Goal: Transaction & Acquisition: Purchase product/service

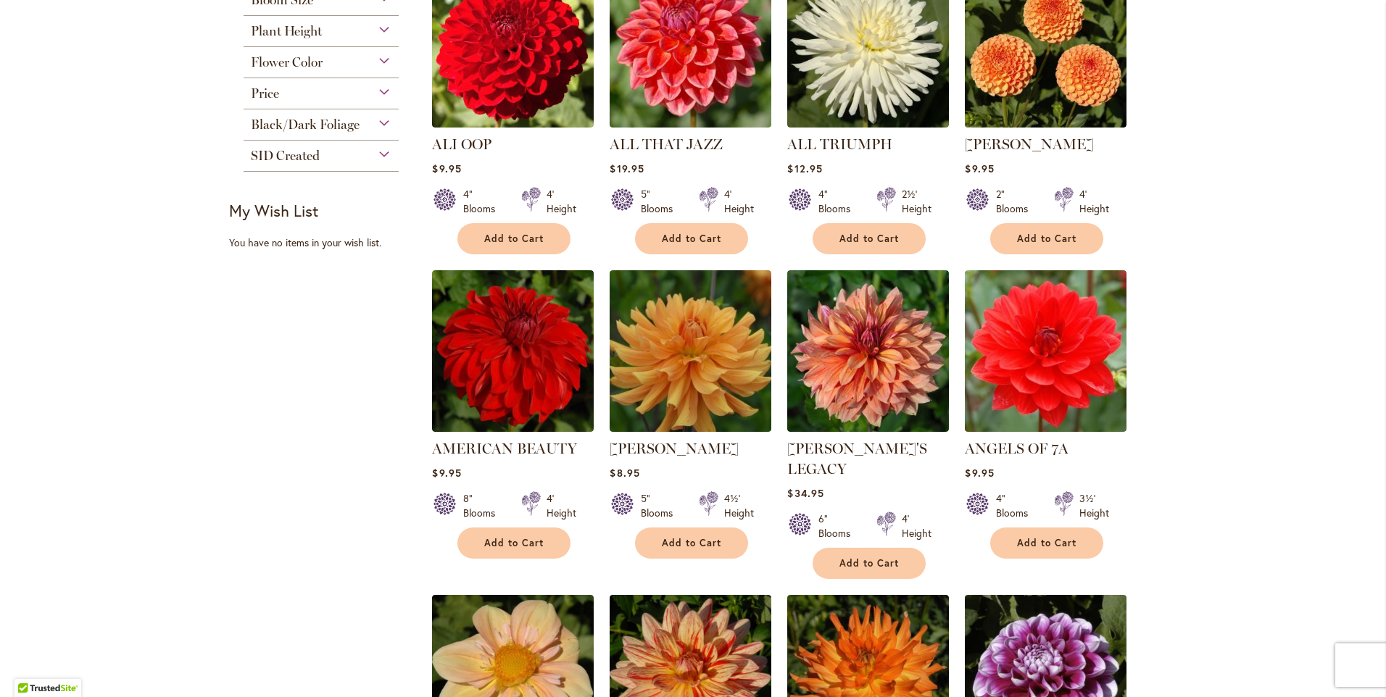
scroll to position [639, 0]
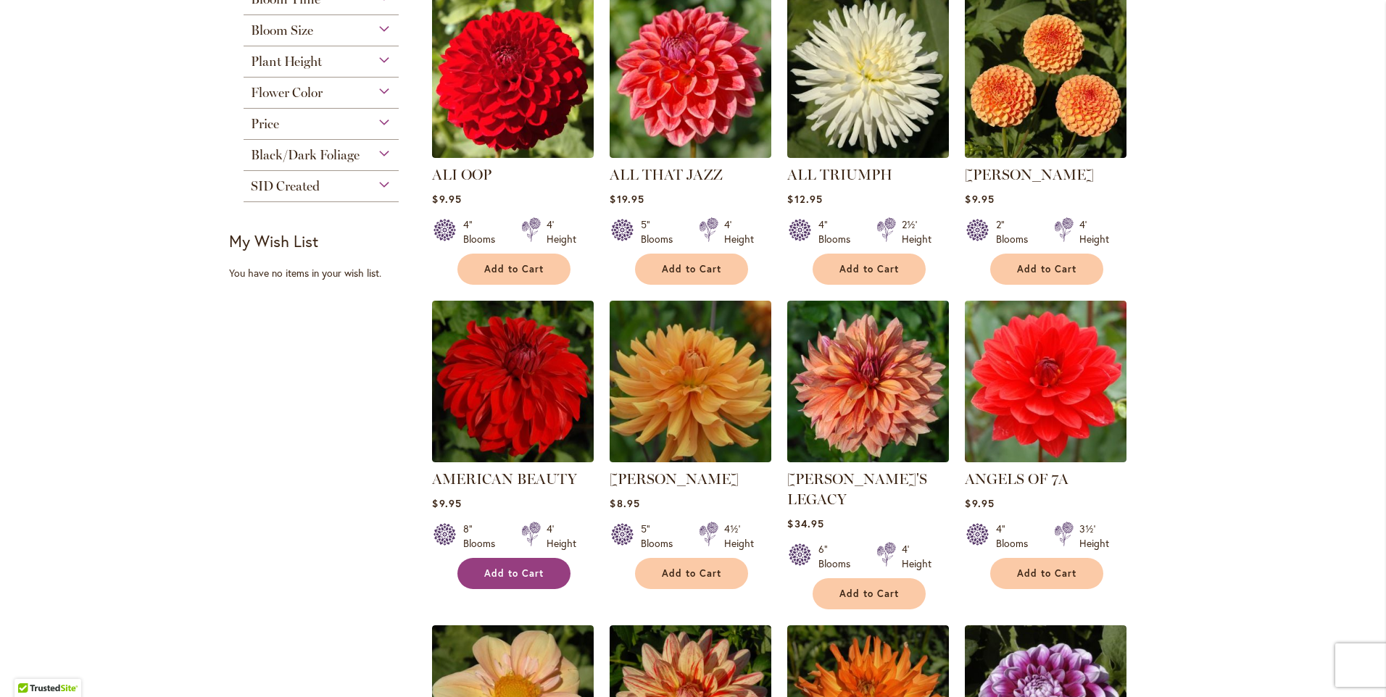
click at [516, 573] on span "Add to Cart" at bounding box center [513, 574] width 59 height 12
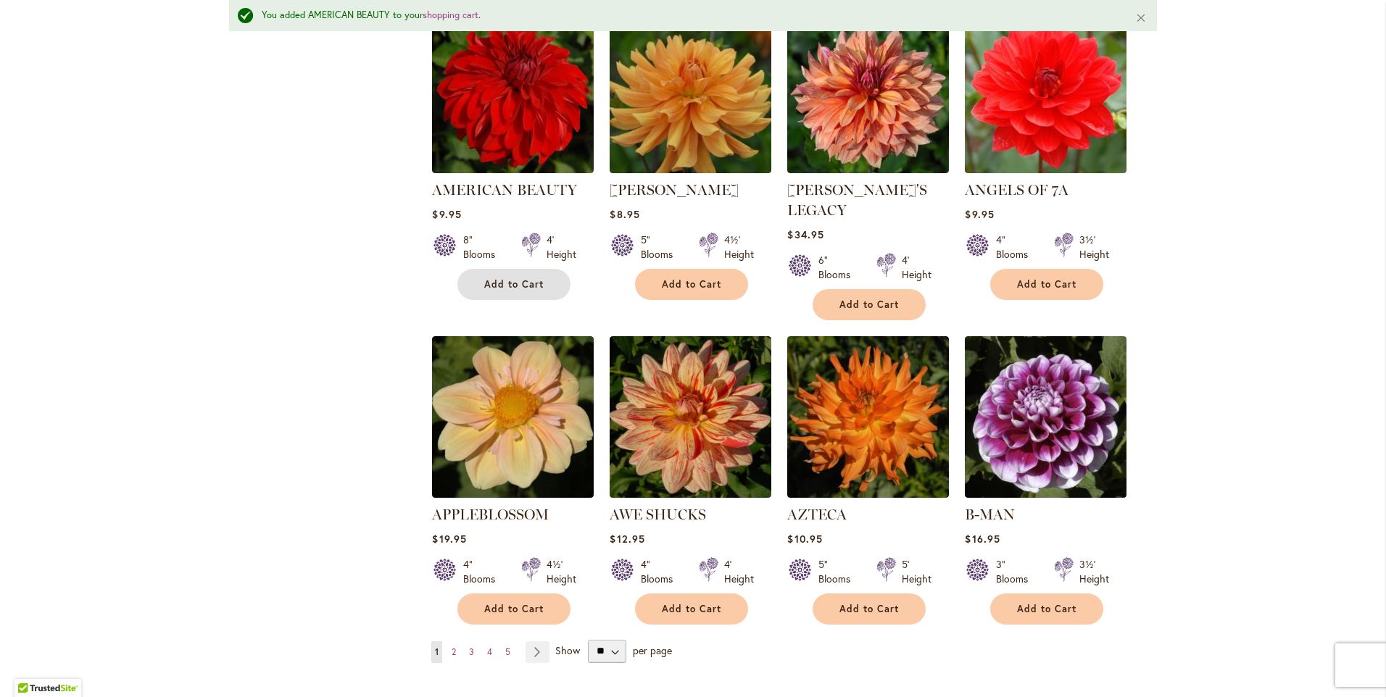
scroll to position [1034, 0]
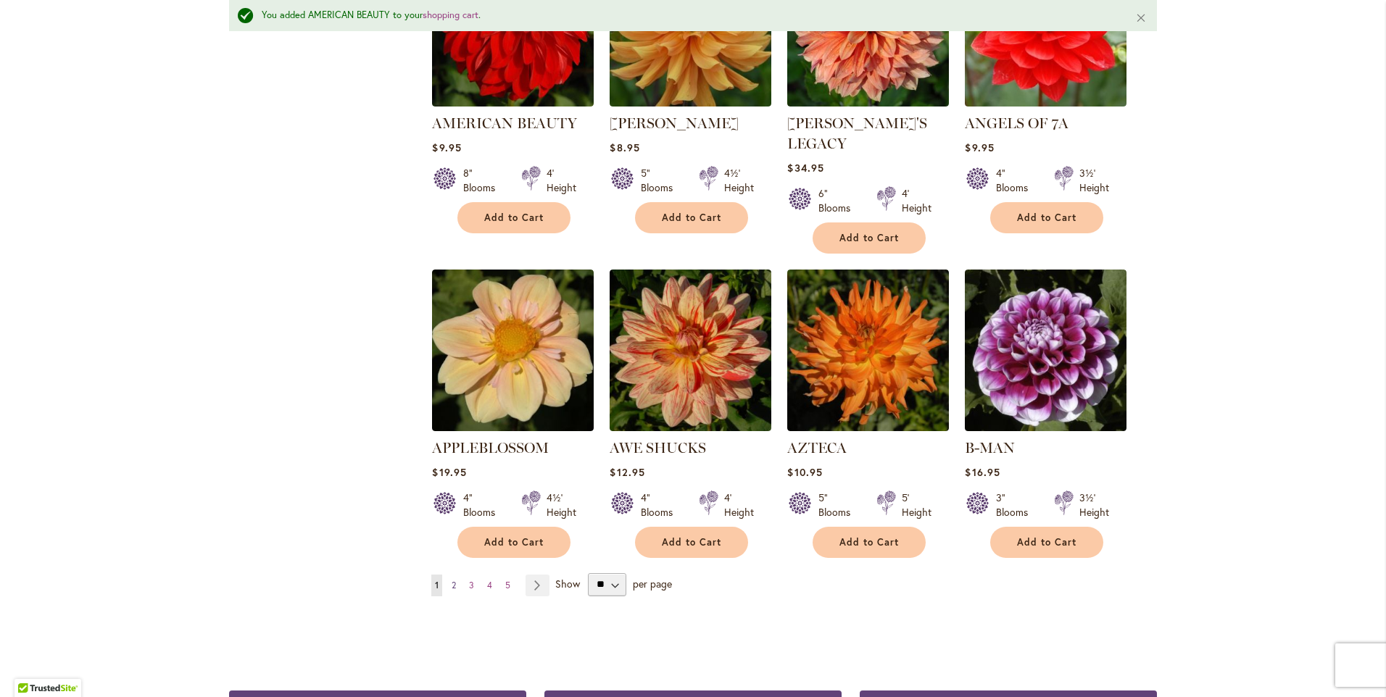
click at [452, 580] on span "2" at bounding box center [454, 585] width 4 height 11
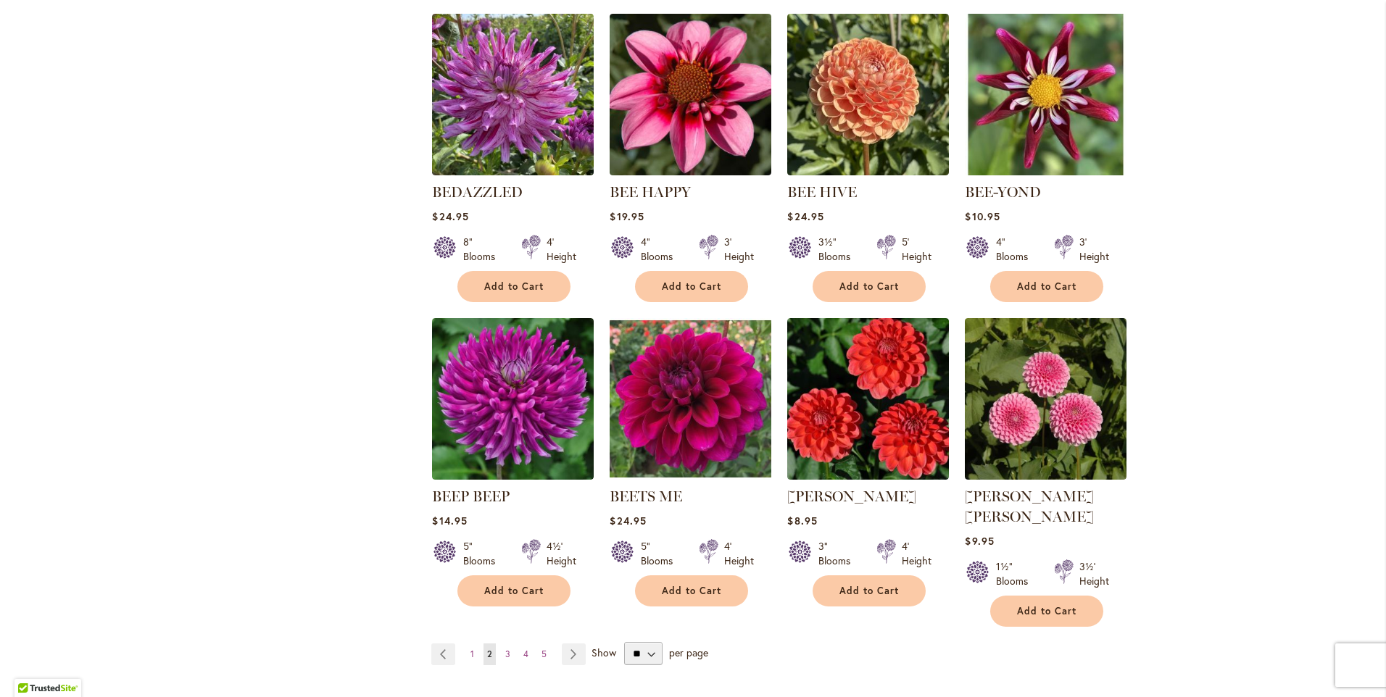
scroll to position [947, 0]
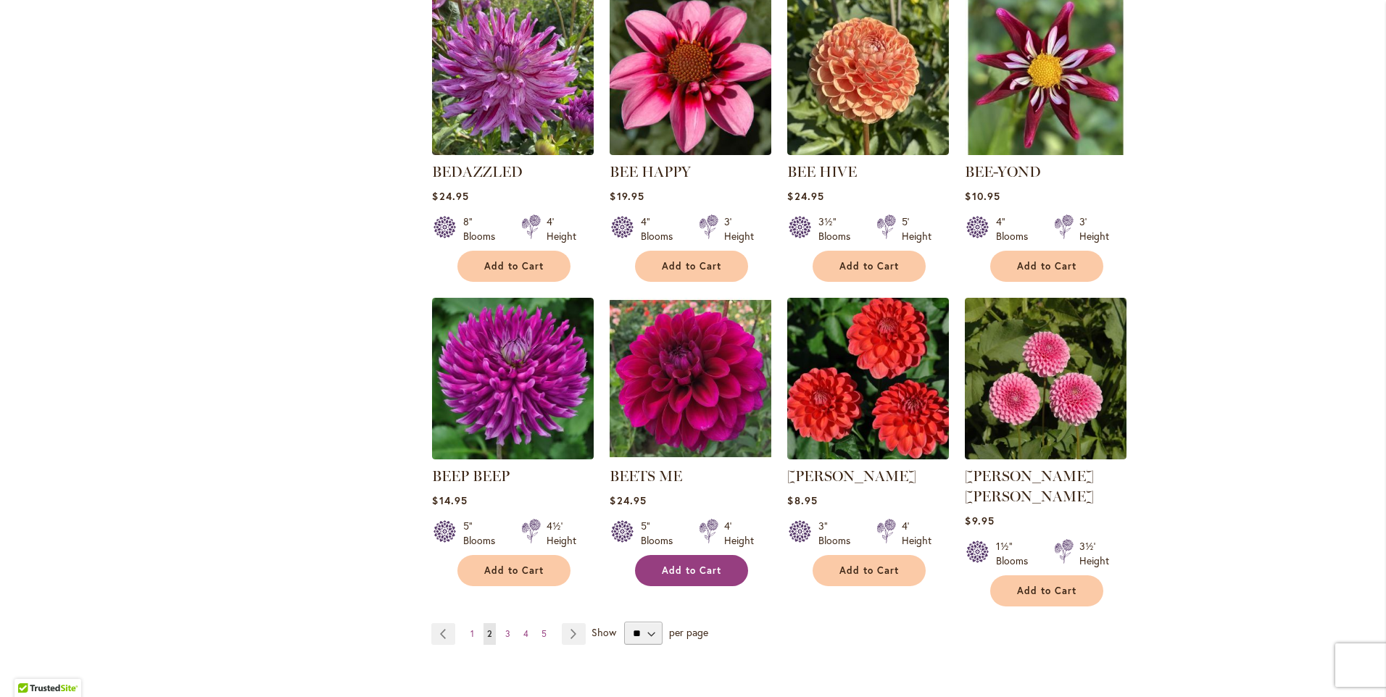
click at [681, 568] on span "Add to Cart" at bounding box center [691, 571] width 59 height 12
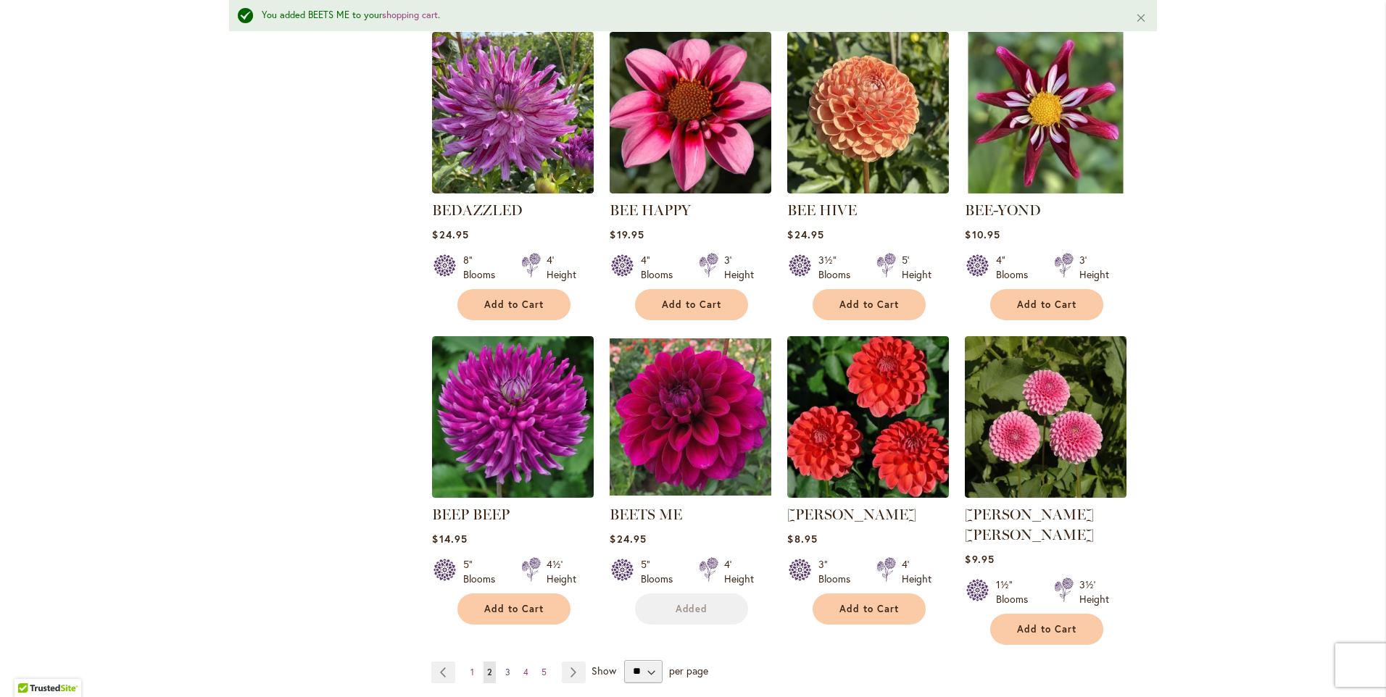
scroll to position [985, 0]
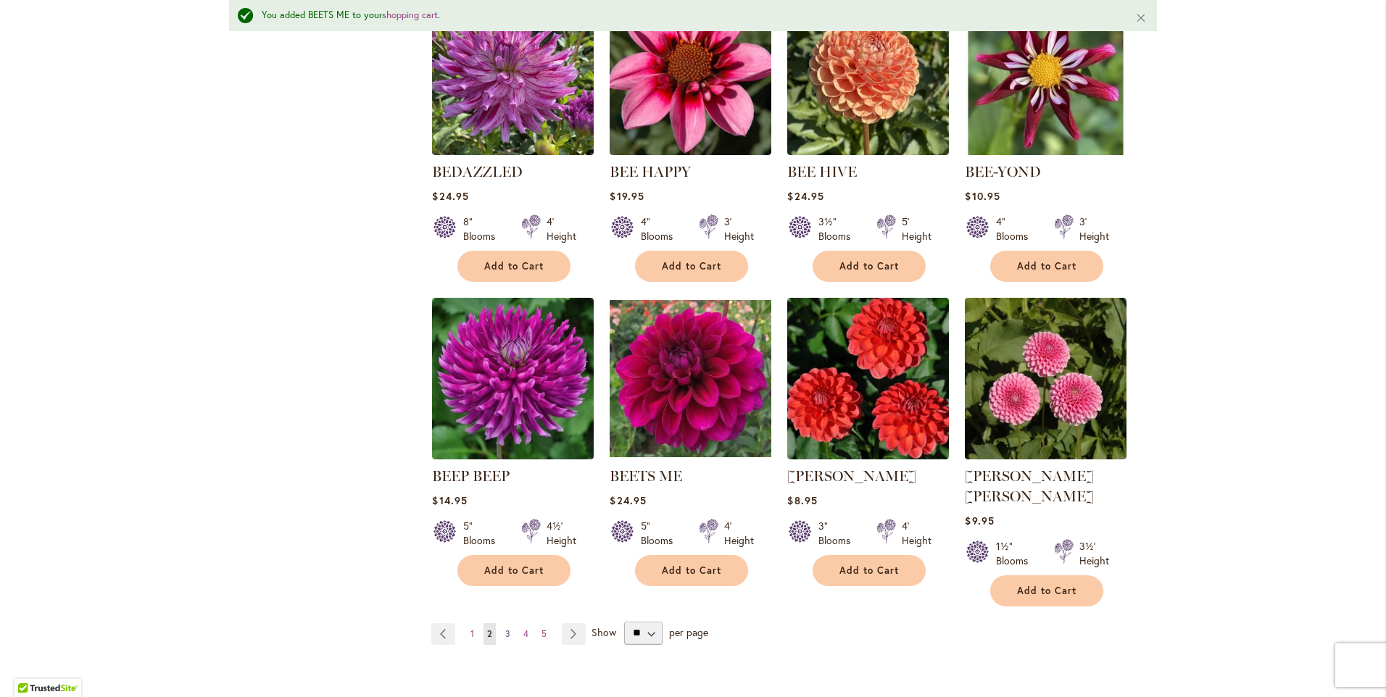
click at [505, 628] on span "3" at bounding box center [507, 633] width 5 height 11
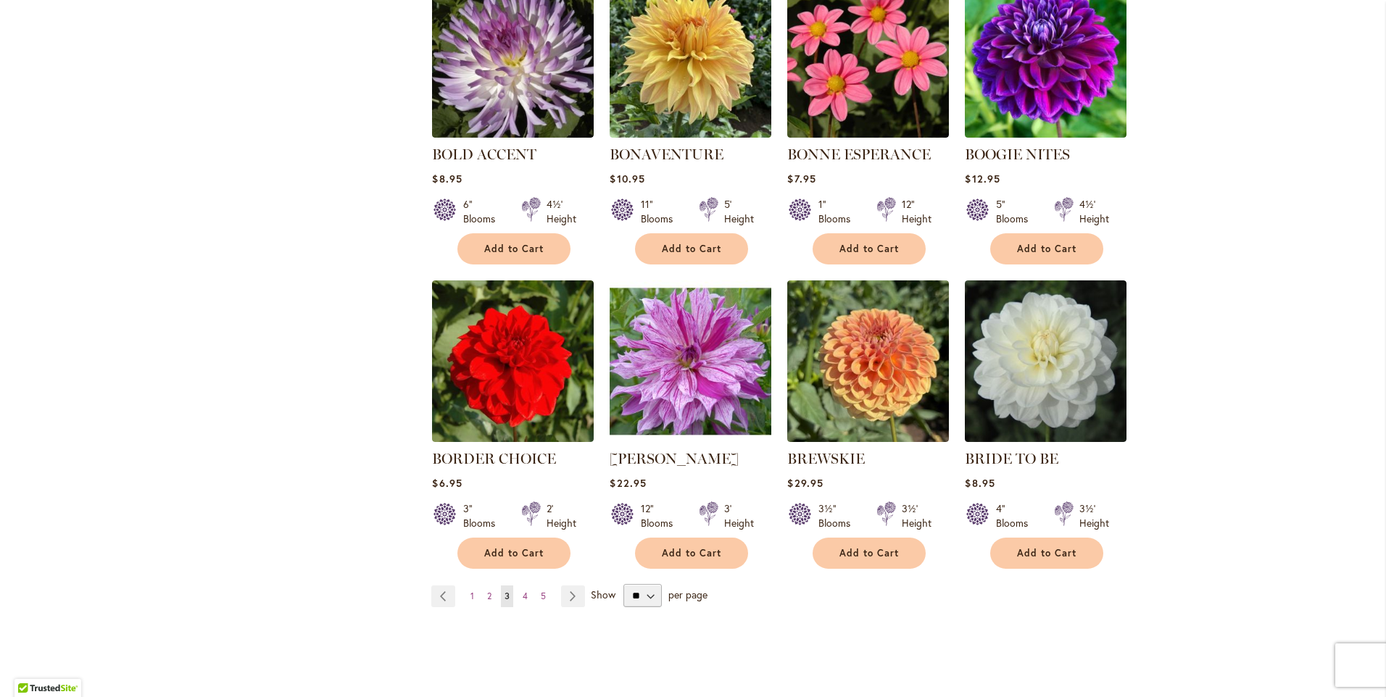
scroll to position [966, 0]
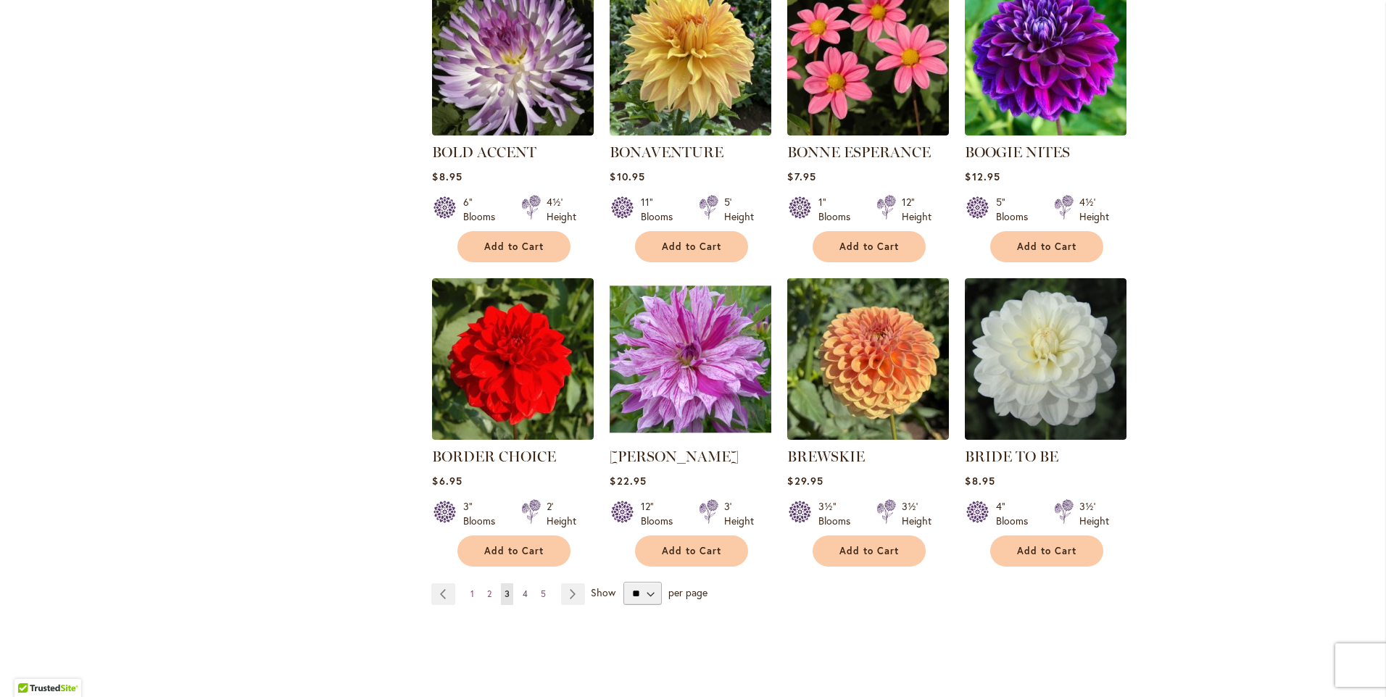
click at [523, 590] on span "4" at bounding box center [525, 594] width 5 height 11
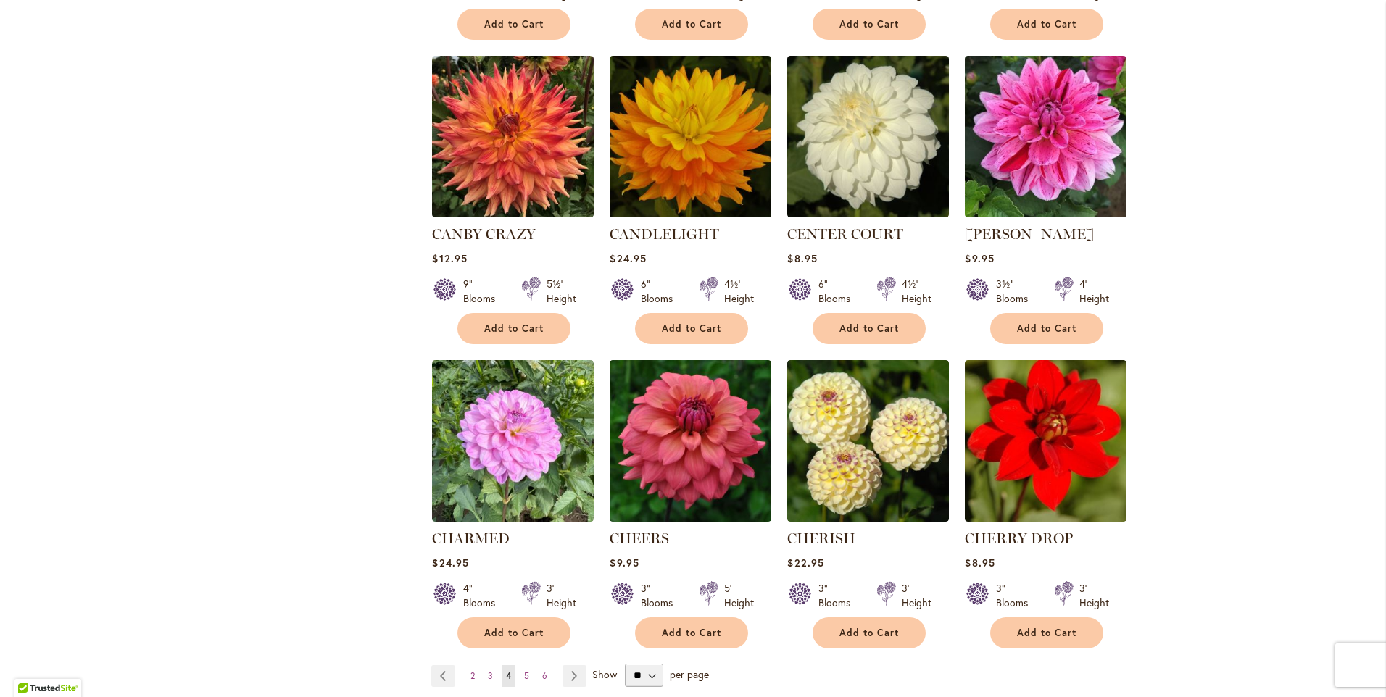
scroll to position [922, 0]
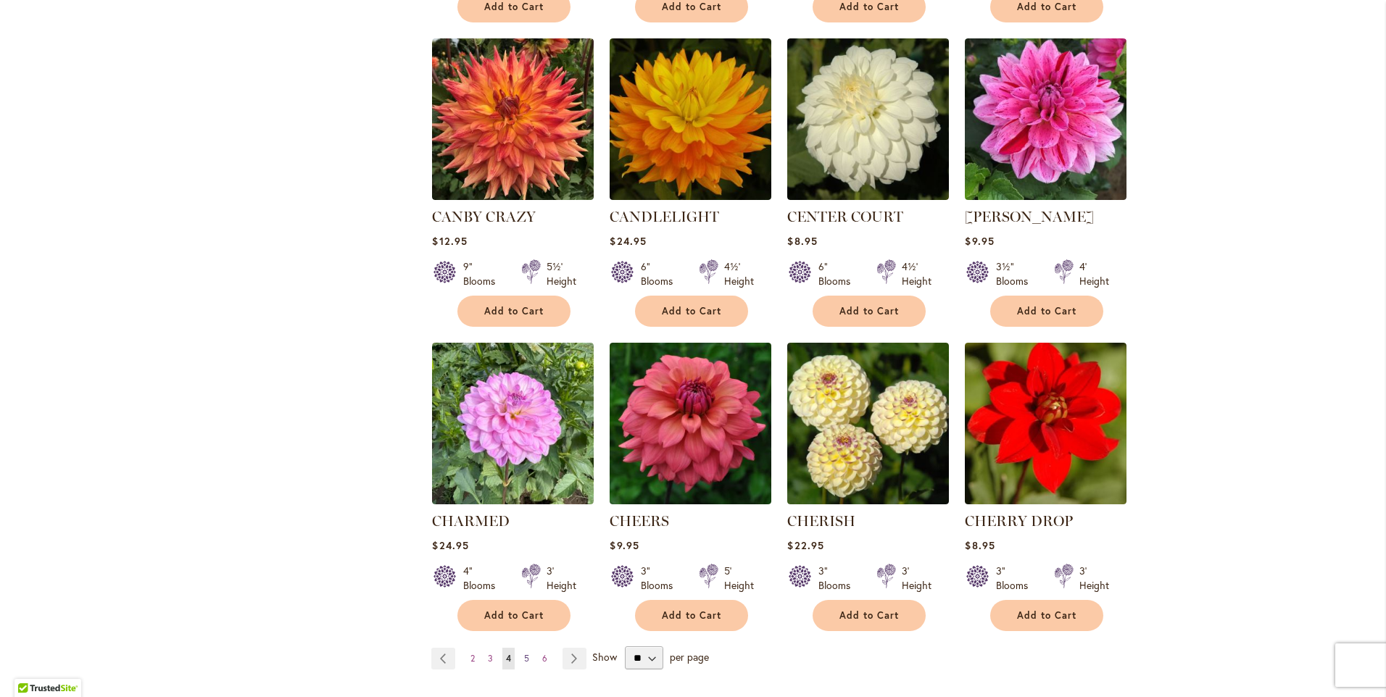
click at [524, 655] on span "5" at bounding box center [526, 658] width 5 height 11
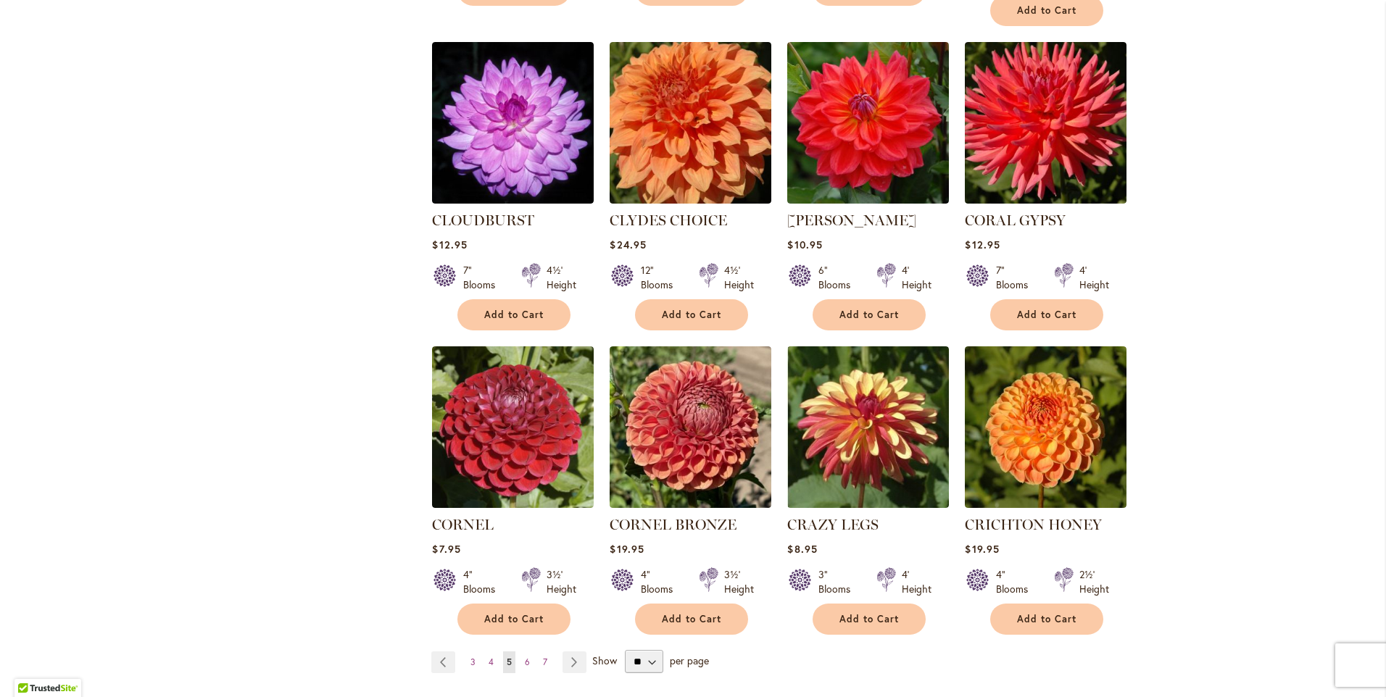
scroll to position [937, 0]
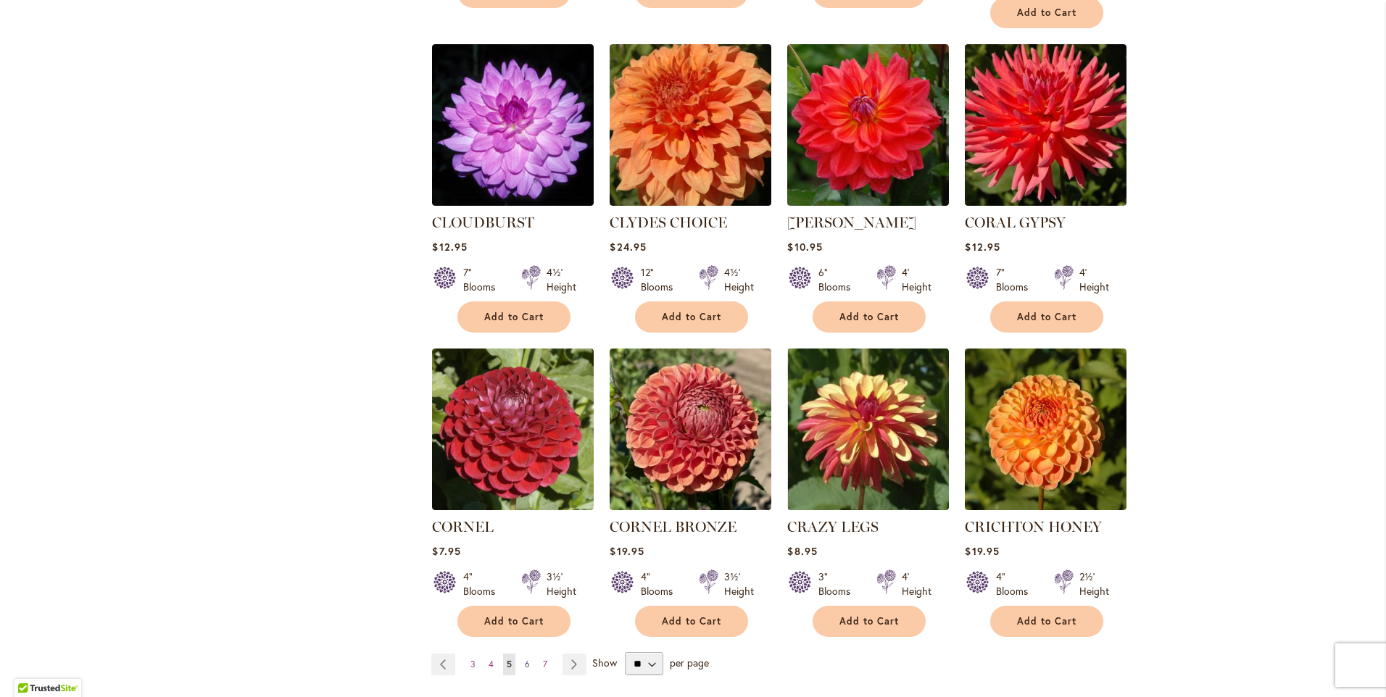
click at [525, 659] on span "6" at bounding box center [527, 664] width 5 height 11
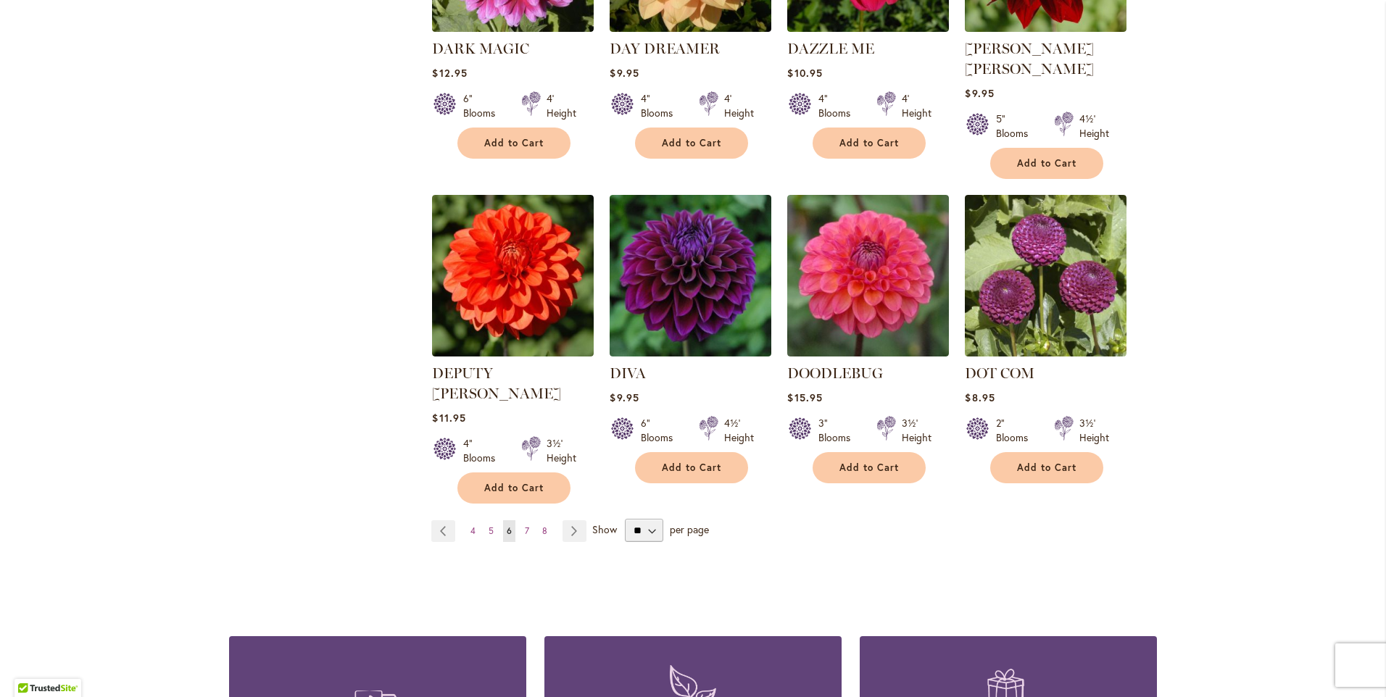
scroll to position [1006, 0]
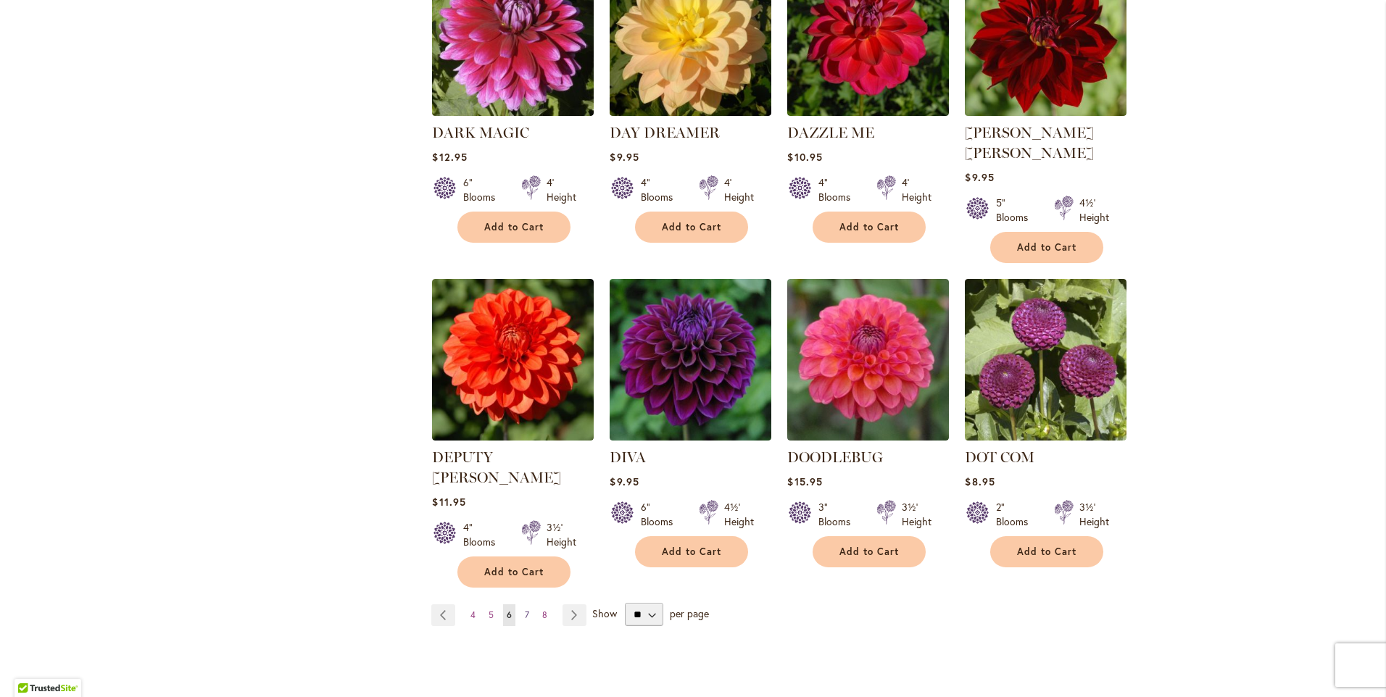
click at [524, 605] on link "Page 7" at bounding box center [527, 616] width 12 height 22
